Goal: Information Seeking & Learning: Learn about a topic

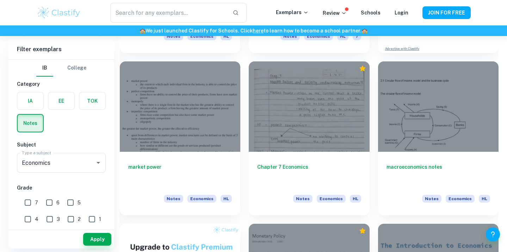
scroll to position [191, 0]
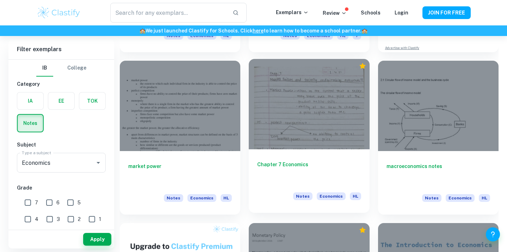
click at [318, 103] on div at bounding box center [309, 104] width 121 height 91
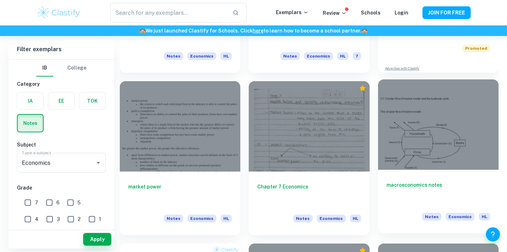
scroll to position [167, 0]
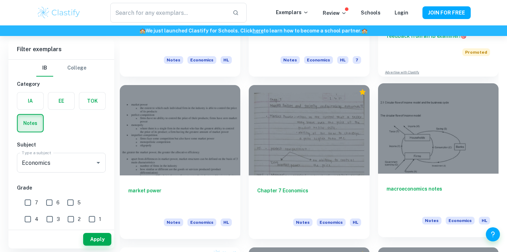
click at [421, 152] on div at bounding box center [438, 128] width 121 height 91
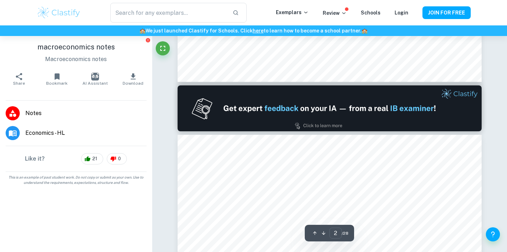
type input "1"
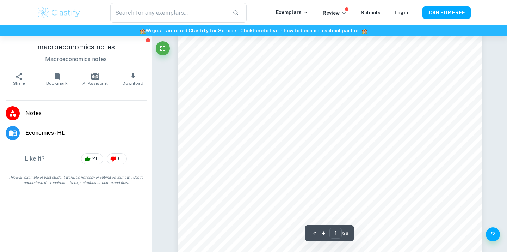
scroll to position [46, 0]
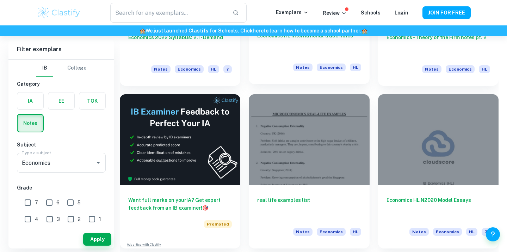
scroll to position [970, 0]
